Goal: Find specific page/section: Find specific page/section

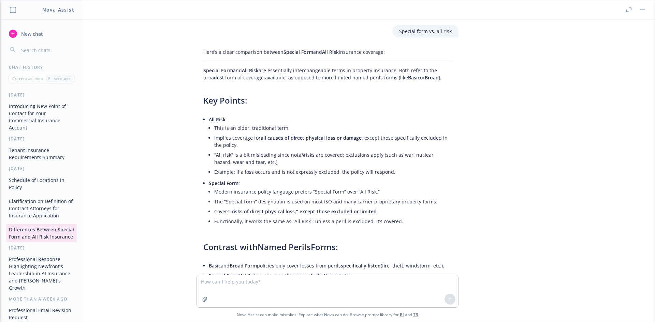
scroll to position [207, 0]
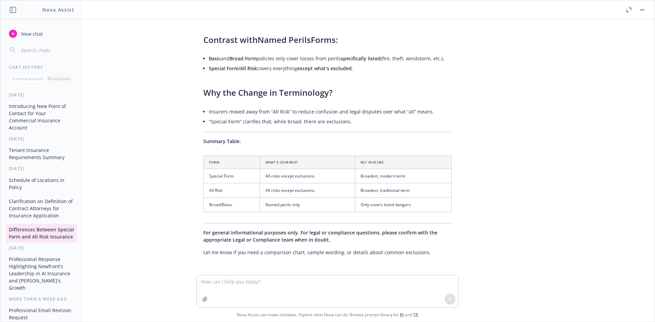
click at [643, 8] on button "button" at bounding box center [642, 10] width 8 height 8
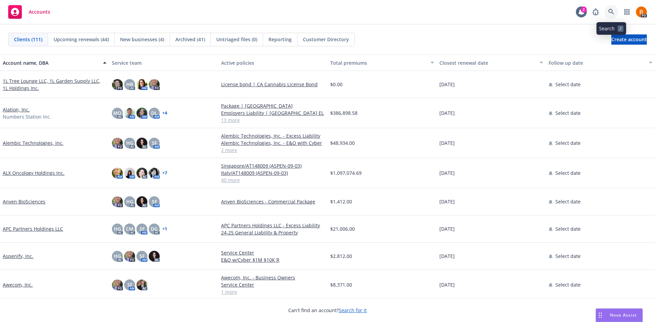
click at [609, 12] on icon at bounding box center [611, 12] width 6 height 6
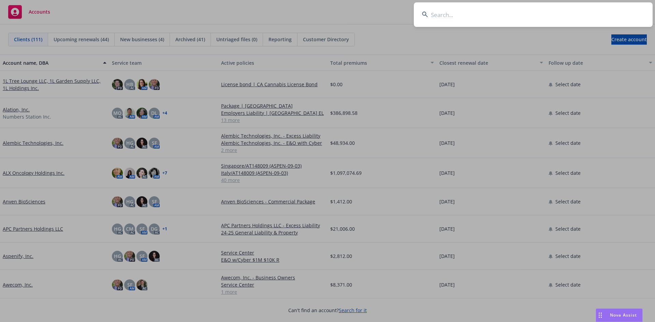
click at [474, 18] on input at bounding box center [533, 14] width 239 height 25
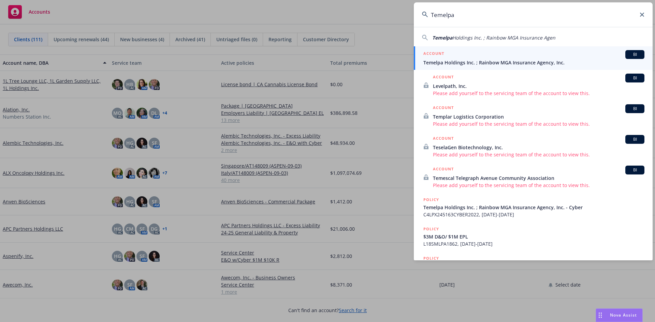
type input "Temelpa"
click at [520, 60] on span "Temelpa Holdings Inc. ; Rainbow MGA Insurance Agency, Inc." at bounding box center [533, 62] width 221 height 7
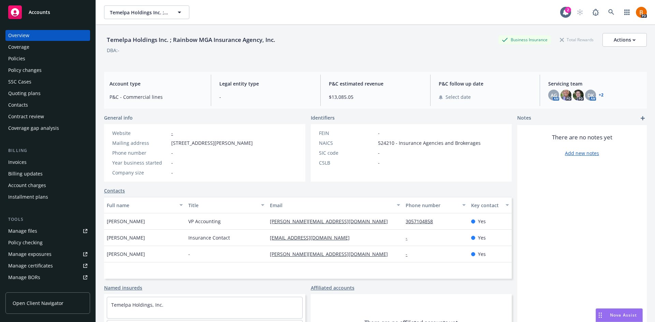
click at [23, 59] on div "Policies" at bounding box center [16, 58] width 17 height 11
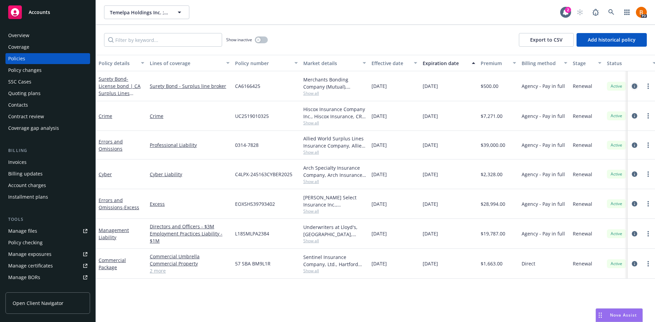
click at [636, 89] on icon "circleInformation" at bounding box center [634, 86] width 5 height 5
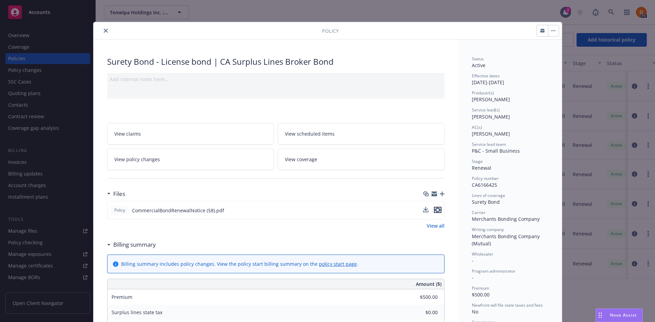
click at [437, 211] on icon "preview file" at bounding box center [437, 210] width 6 height 5
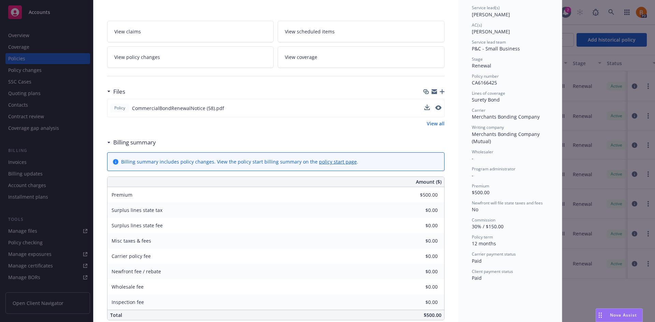
scroll to position [34, 0]
